Goal: Transaction & Acquisition: Subscribe to service/newsletter

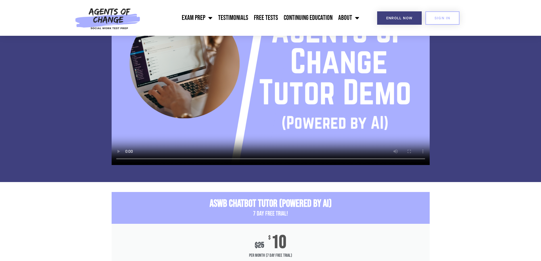
scroll to position [511, 0]
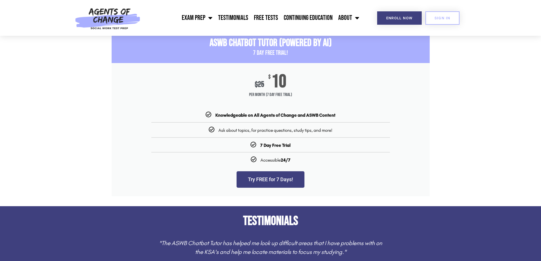
click at [268, 182] on link "Try FREE for 7 Days!" at bounding box center [270, 179] width 68 height 16
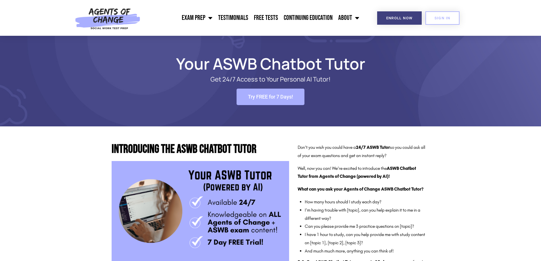
click at [279, 99] on span "Try FREE for 7 Days!" at bounding box center [270, 96] width 45 height 5
click at [447, 19] on span "SIGN IN" at bounding box center [442, 18] width 16 height 4
